Goal: Find specific page/section: Find specific page/section

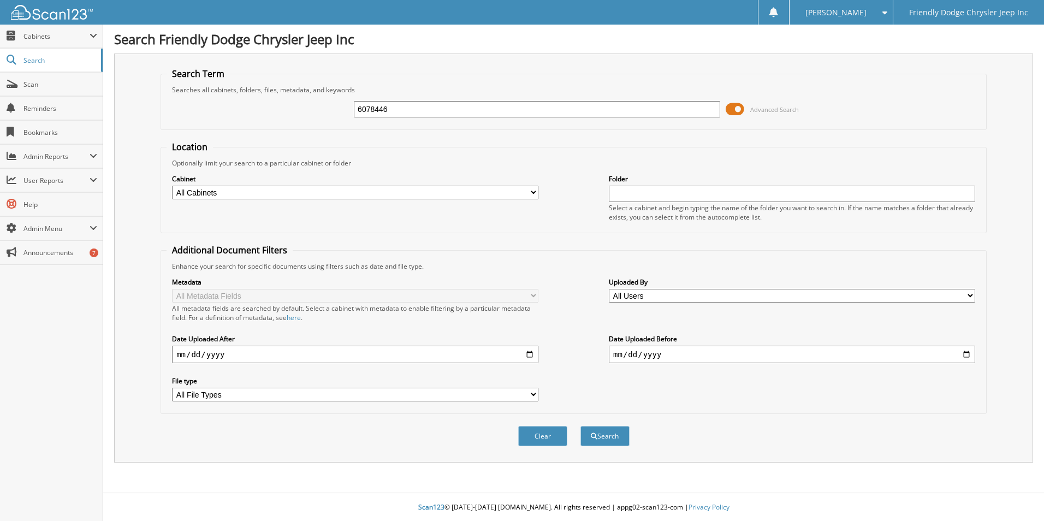
type input "6078446"
click at [580, 426] on button "Search" at bounding box center [604, 436] width 49 height 20
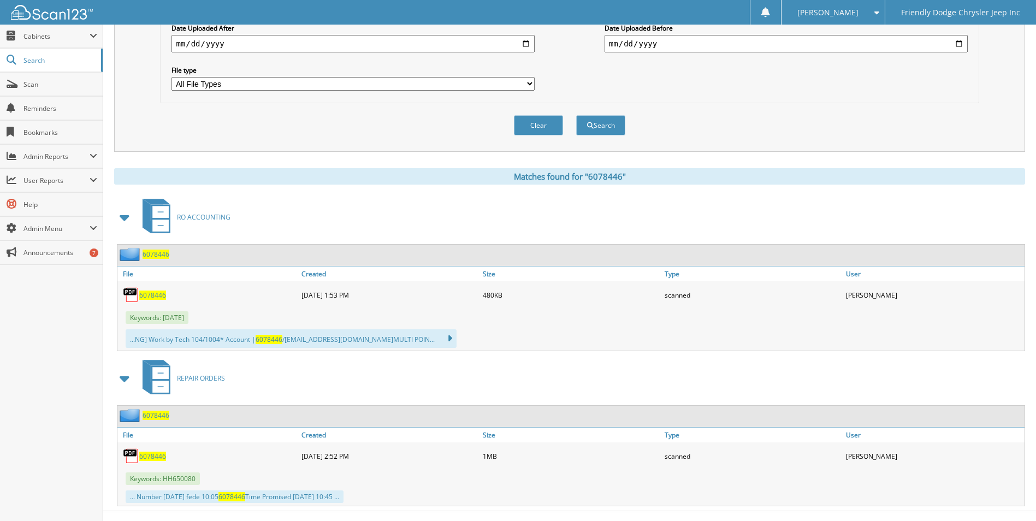
scroll to position [329, 0]
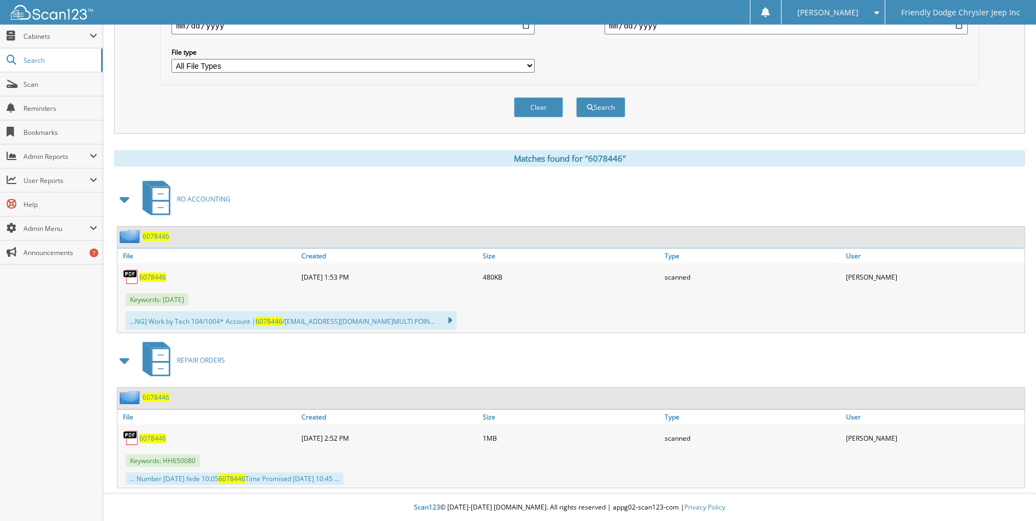
click at [191, 363] on span "REPAIR ORDERS" at bounding box center [201, 360] width 48 height 9
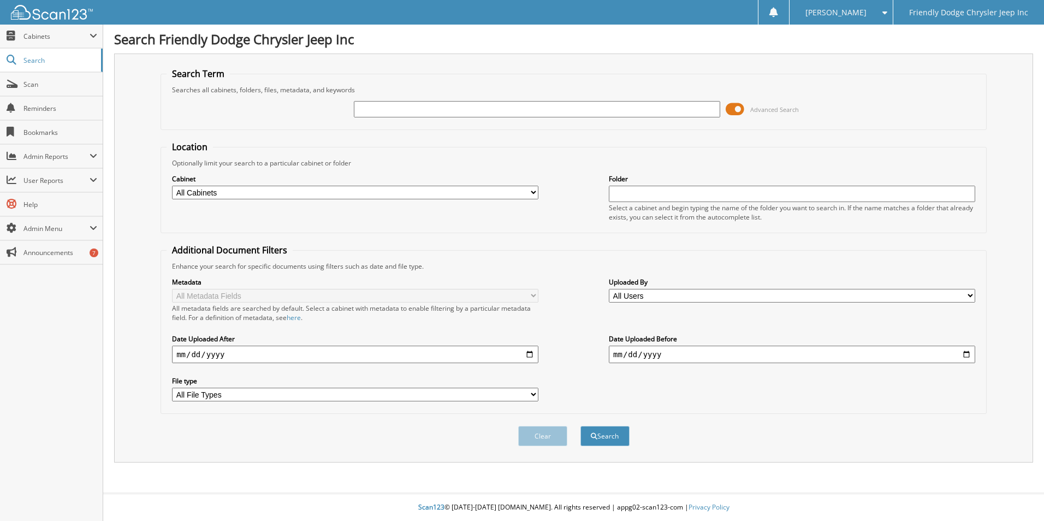
drag, startPoint x: 315, startPoint y: 130, endPoint x: 389, endPoint y: 146, distance: 75.4
click at [316, 131] on form "Search Term Searches all cabinets, folders, files, metadata, and keywords Advan…" at bounding box center [574, 263] width 826 height 390
click at [886, 418] on div "Clear Search" at bounding box center [574, 436] width 826 height 44
click at [406, 108] on input "text" at bounding box center [537, 109] width 366 height 16
type input "6078446"
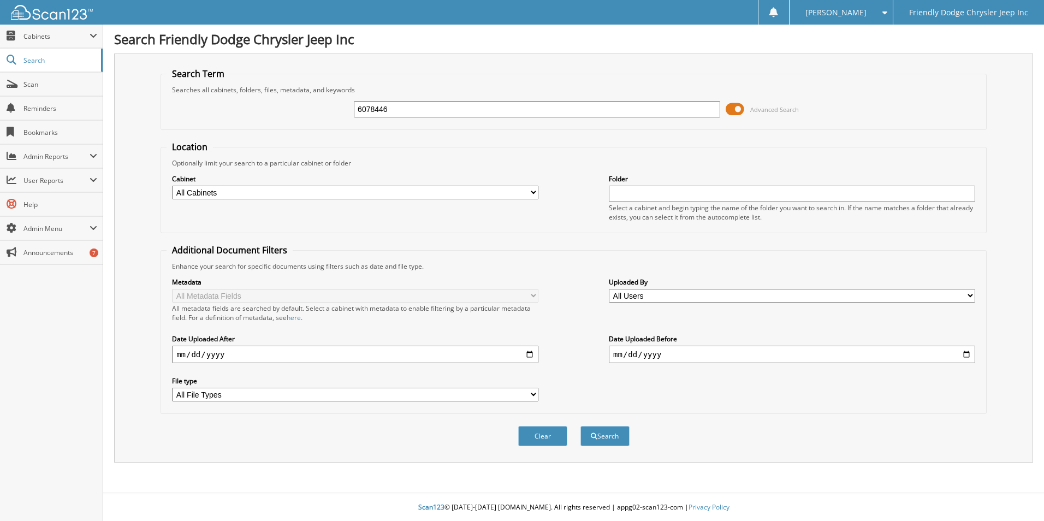
click at [580, 426] on button "Search" at bounding box center [604, 436] width 49 height 20
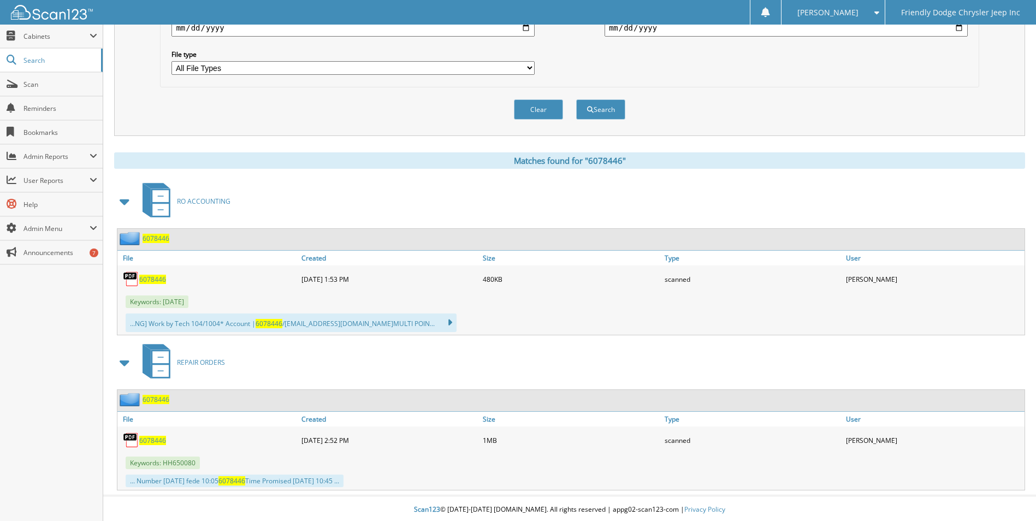
scroll to position [329, 0]
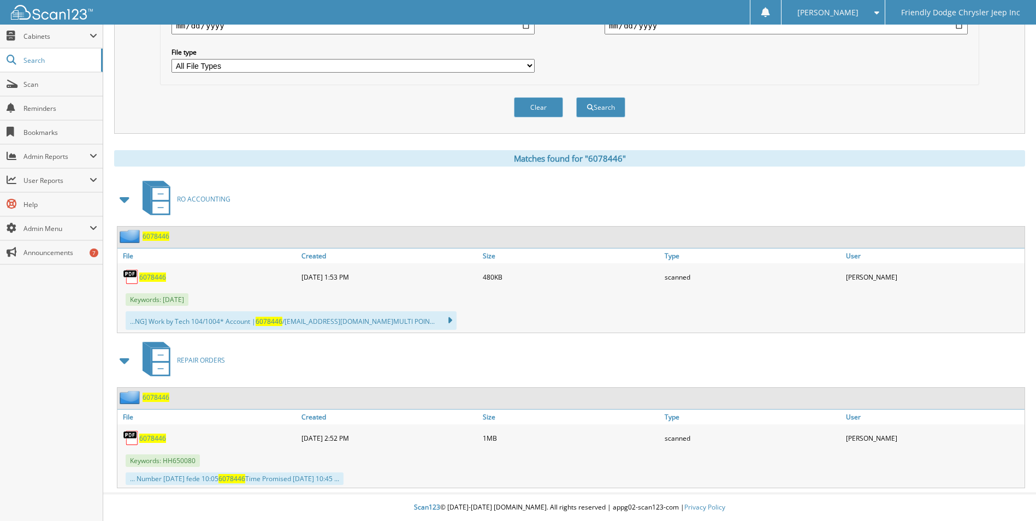
click at [212, 358] on span "REPAIR ORDERS" at bounding box center [201, 360] width 48 height 9
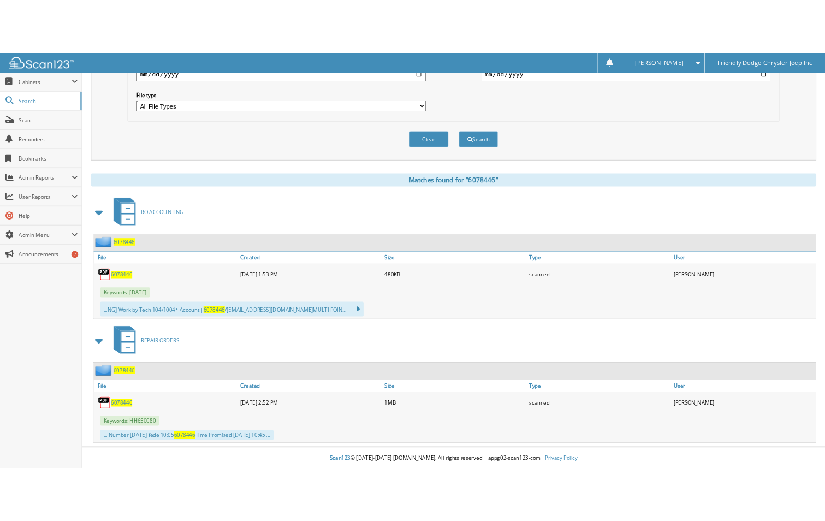
scroll to position [329, 0]
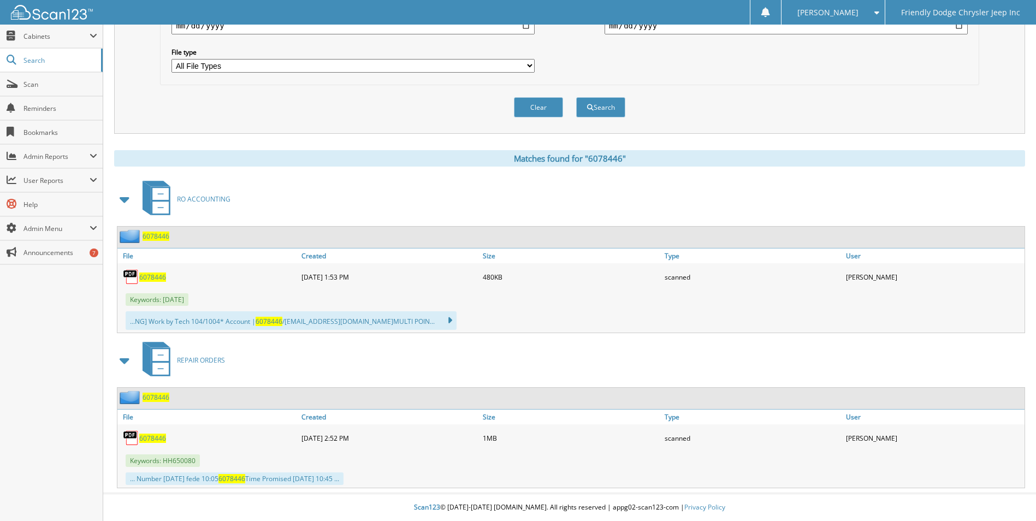
click at [152, 276] on span "6078446" at bounding box center [152, 276] width 27 height 9
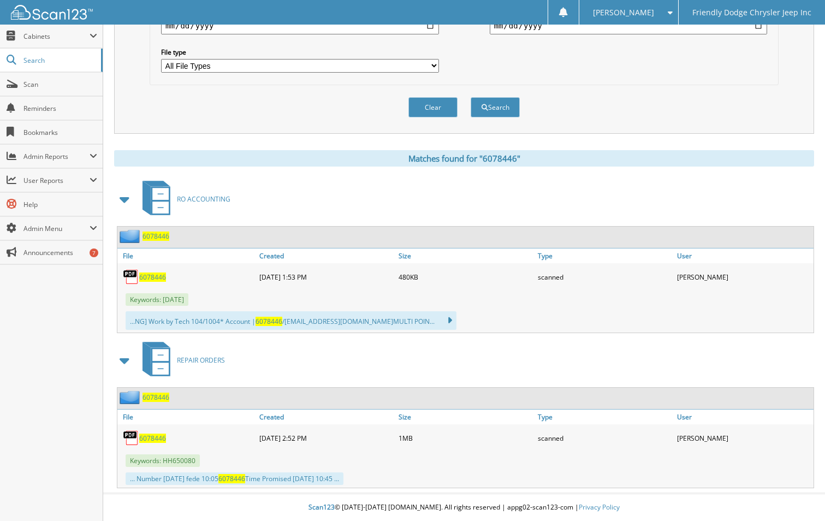
click at [151, 398] on span "6078446" at bounding box center [156, 397] width 27 height 9
